Goal: Find contact information: Find contact information

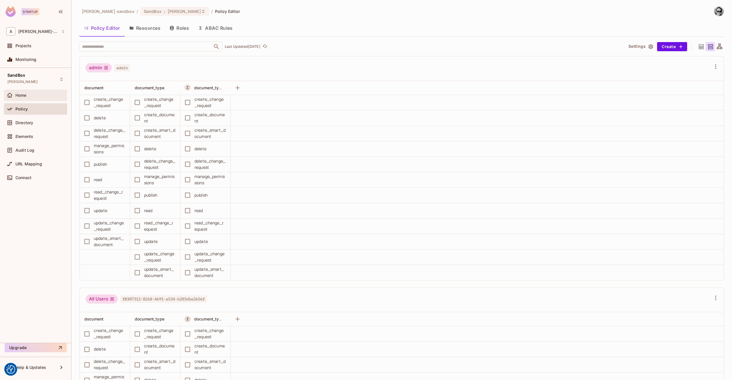
click at [21, 101] on div "Home" at bounding box center [35, 95] width 63 height 11
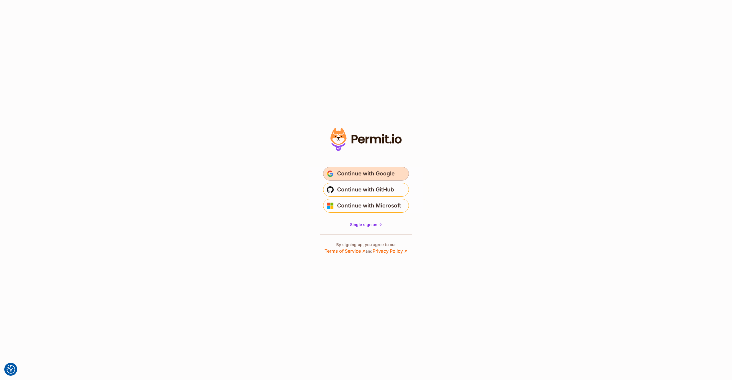
click at [369, 176] on span "Continue with Google" at bounding box center [365, 173] width 57 height 9
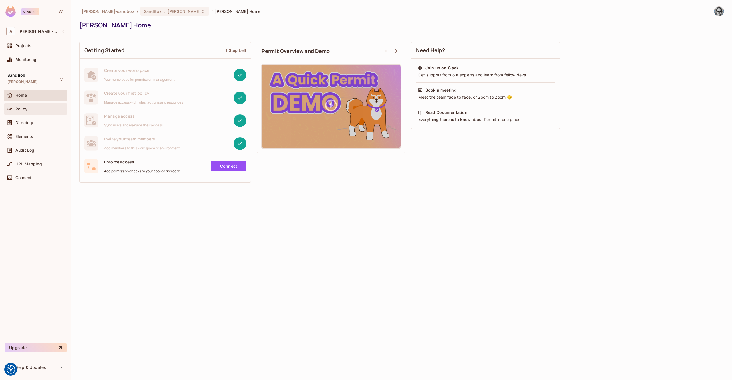
click at [28, 107] on div "Policy" at bounding box center [39, 109] width 49 height 5
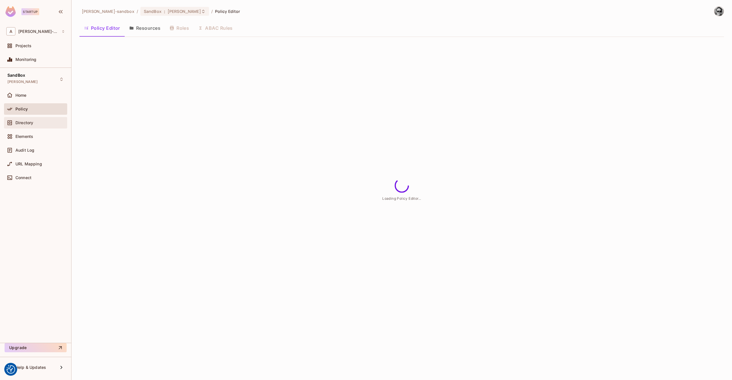
click at [35, 123] on div "Directory" at bounding box center [39, 122] width 49 height 5
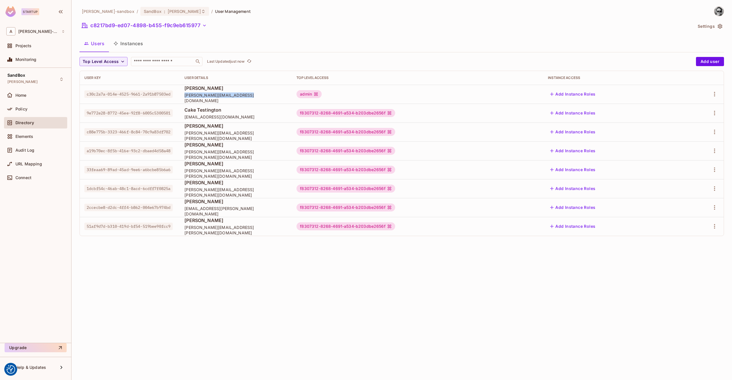
drag, startPoint x: 239, startPoint y: 98, endPoint x: 178, endPoint y: 99, distance: 61.2
click at [184, 99] on span "alexander.ip@trustflight.com" at bounding box center [235, 97] width 103 height 11
copy span "alexander.ip@trustflight.com"
click at [228, 95] on span "alexander.ip@trustflight.com" at bounding box center [235, 97] width 103 height 11
drag, startPoint x: 235, startPoint y: 99, endPoint x: 178, endPoint y: 100, distance: 56.9
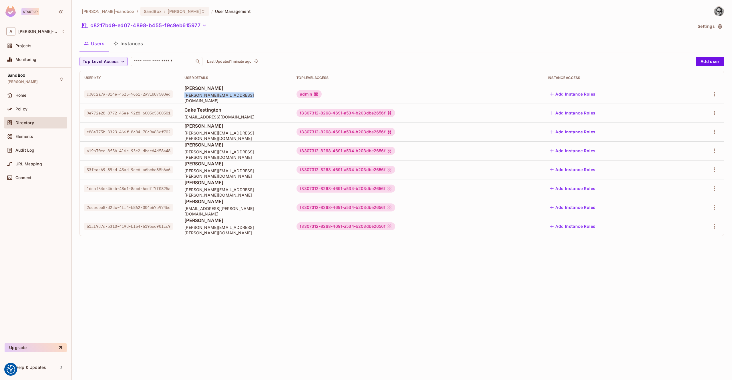
click at [184, 100] on span "alexander.ip@trustflight.com" at bounding box center [235, 97] width 103 height 11
copy span "alexander.ip@trustflight.com"
